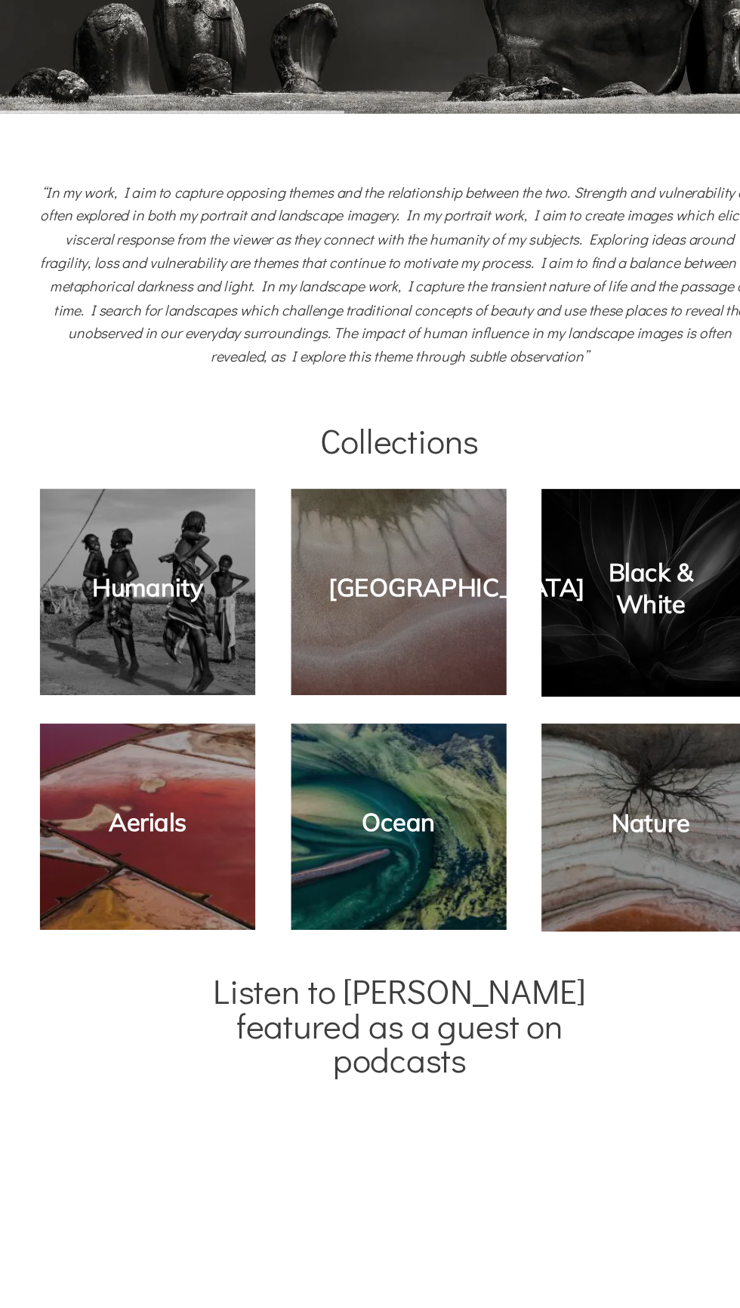
scroll to position [290, 0]
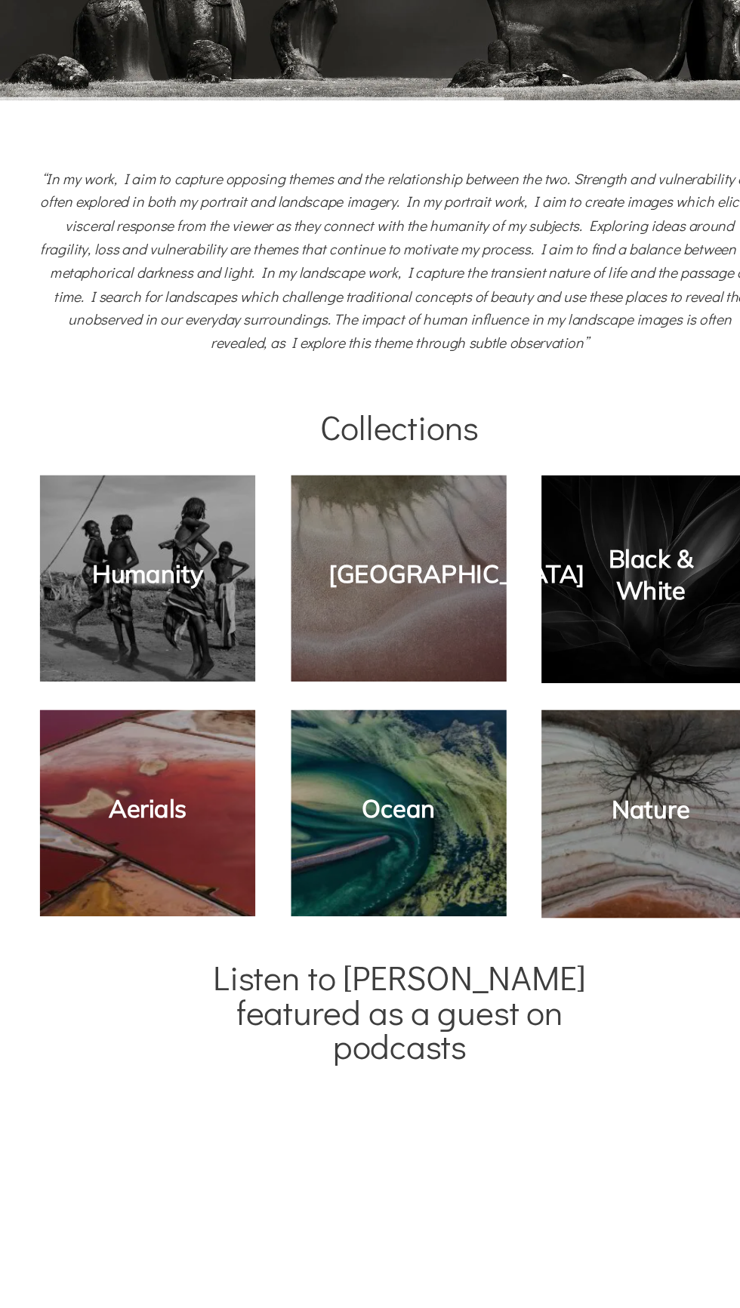
click at [116, 848] on link "Aerials" at bounding box center [136, 845] width 72 height 29
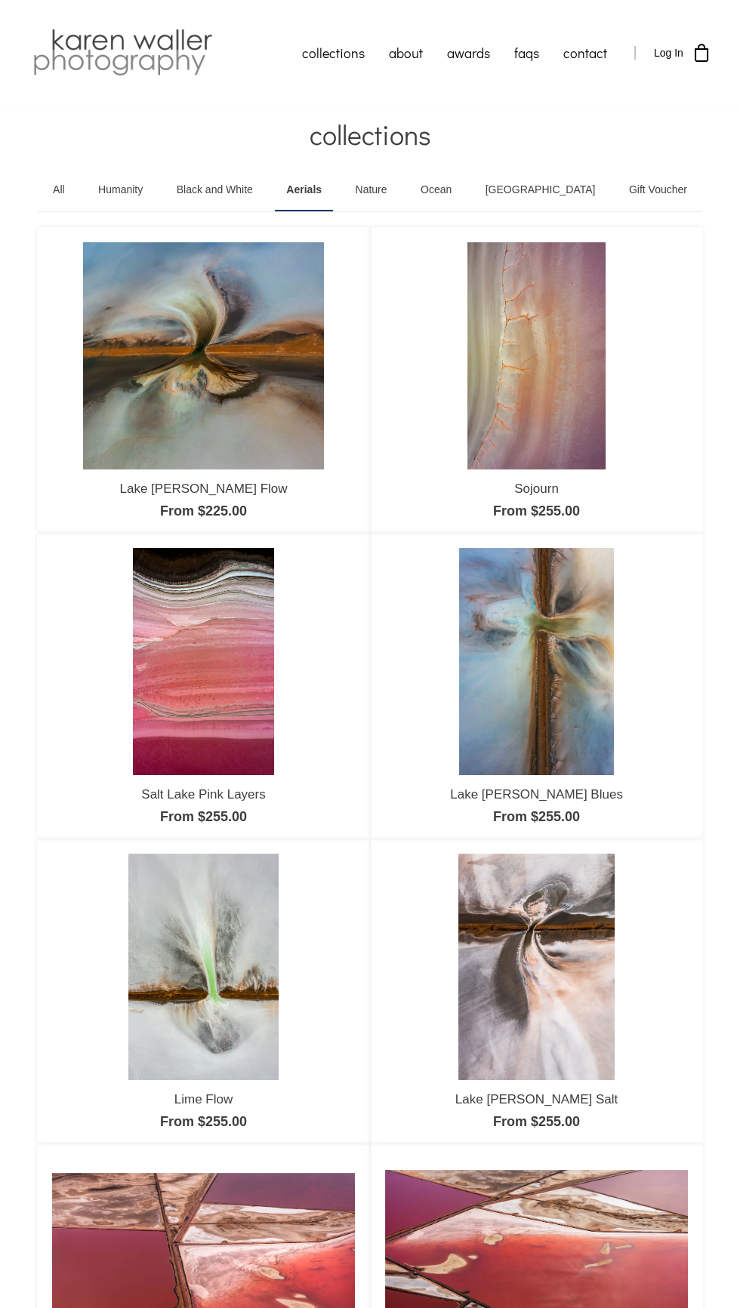
click at [181, 357] on img at bounding box center [203, 355] width 241 height 227
click at [541, 336] on img at bounding box center [536, 355] width 138 height 227
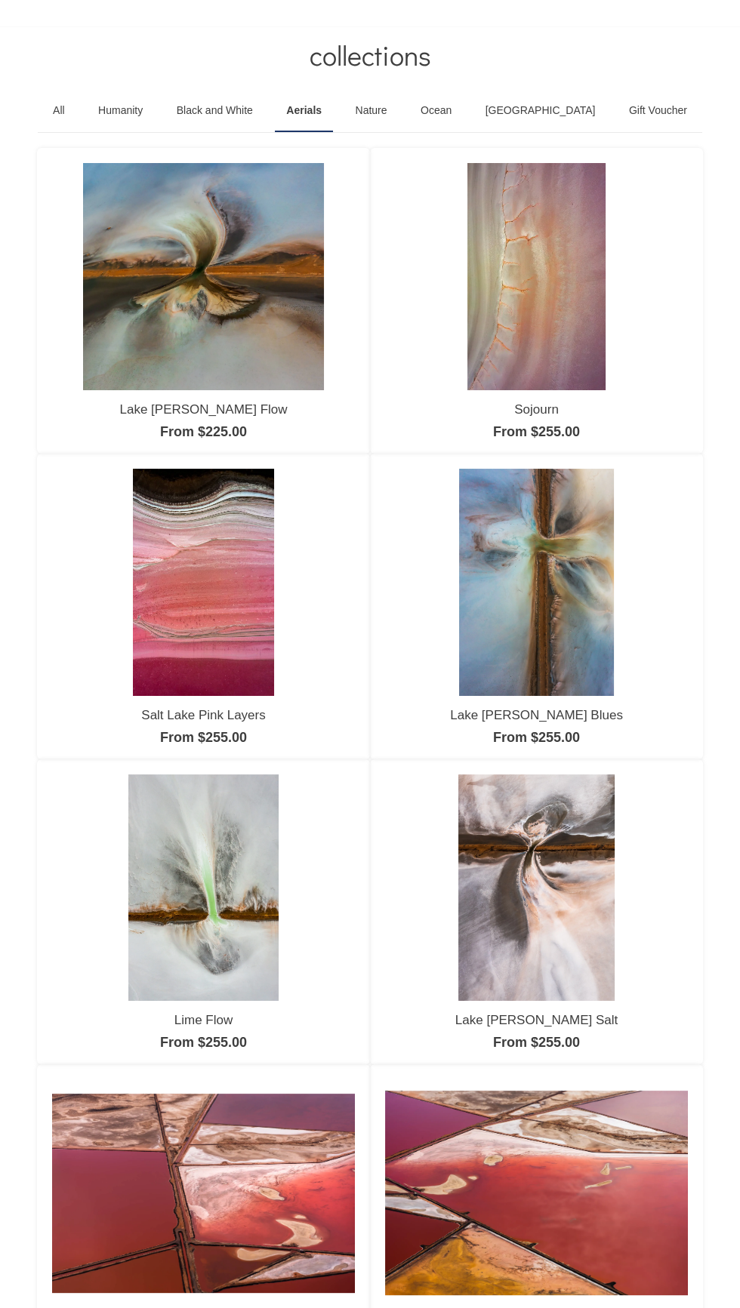
scroll to position [79, 0]
click at [239, 1187] on img at bounding box center [203, 1194] width 303 height 199
